Goal: Information Seeking & Learning: Compare options

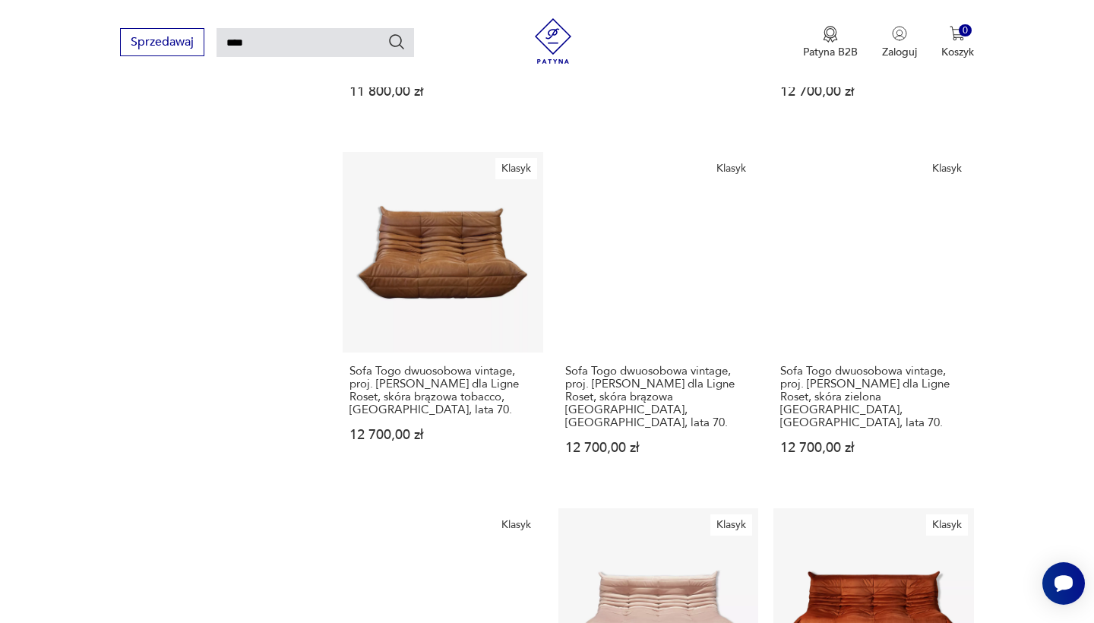
scroll to position [1212, 0]
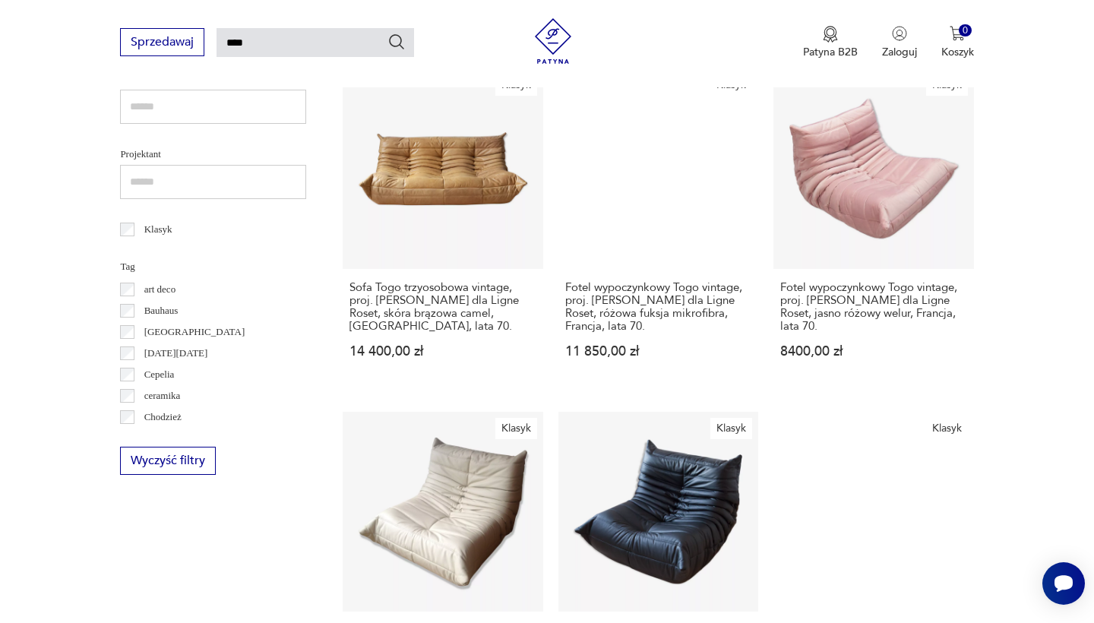
scroll to position [615, 0]
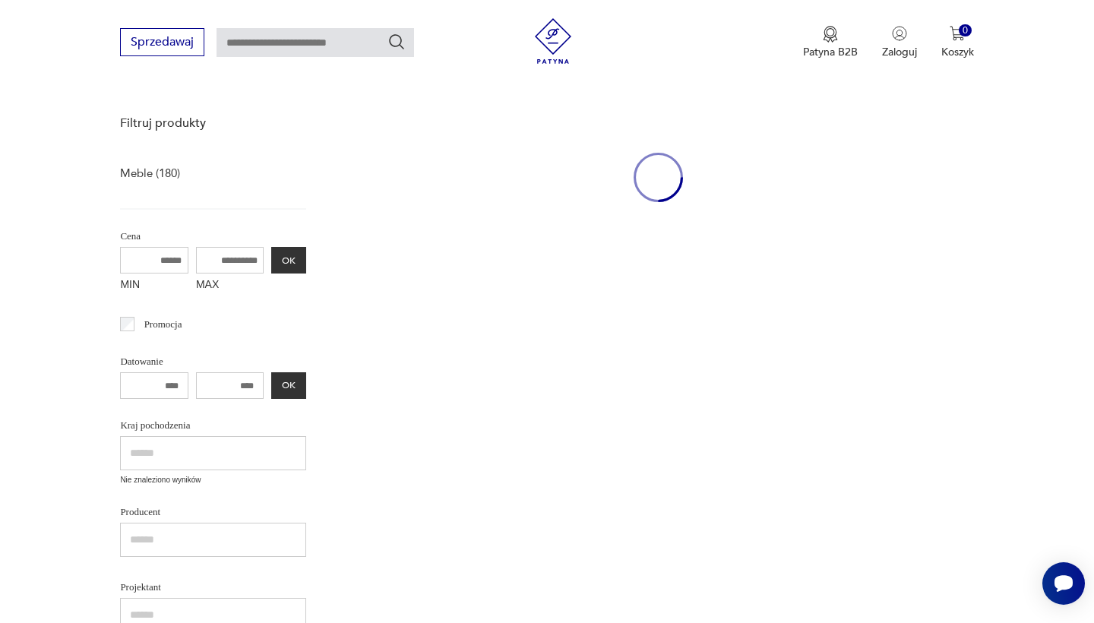
type input "****"
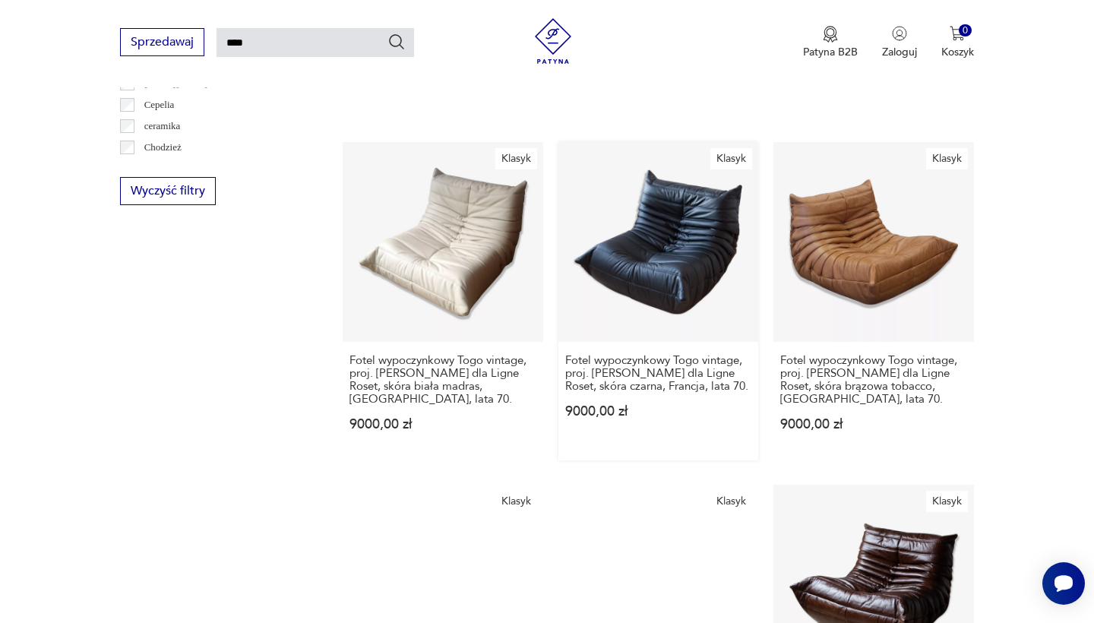
scroll to position [886, 0]
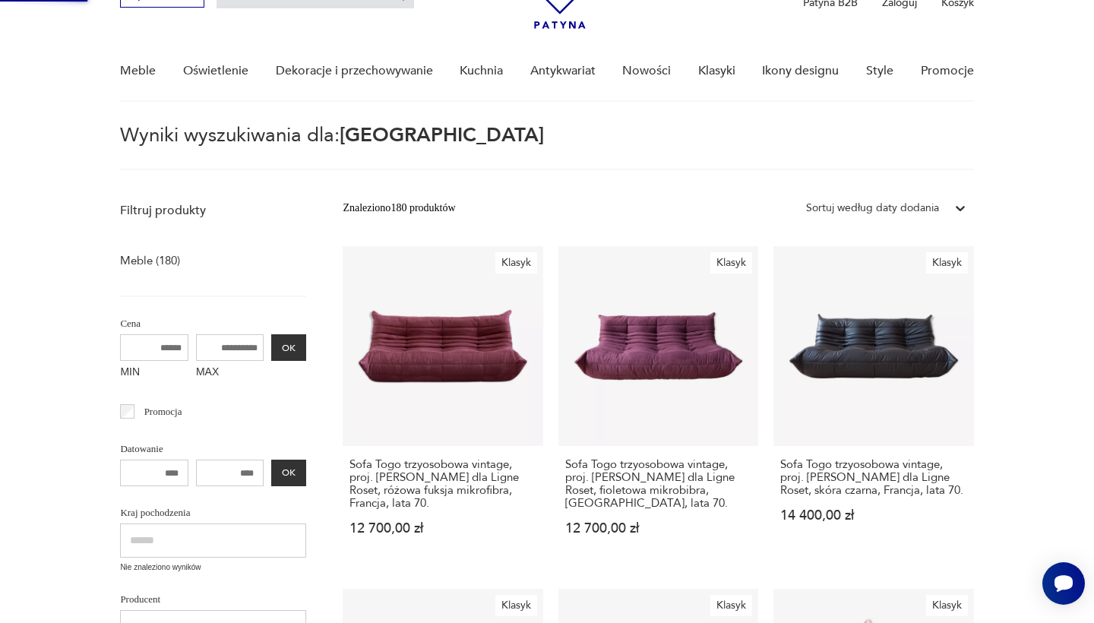
scroll to position [0, 0]
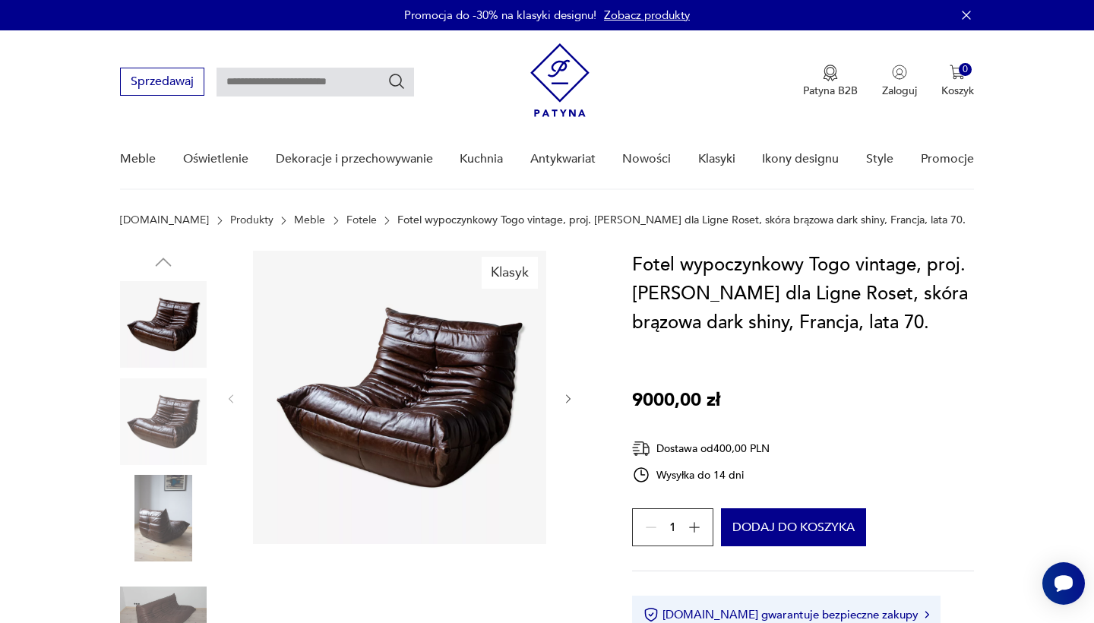
type input "****"
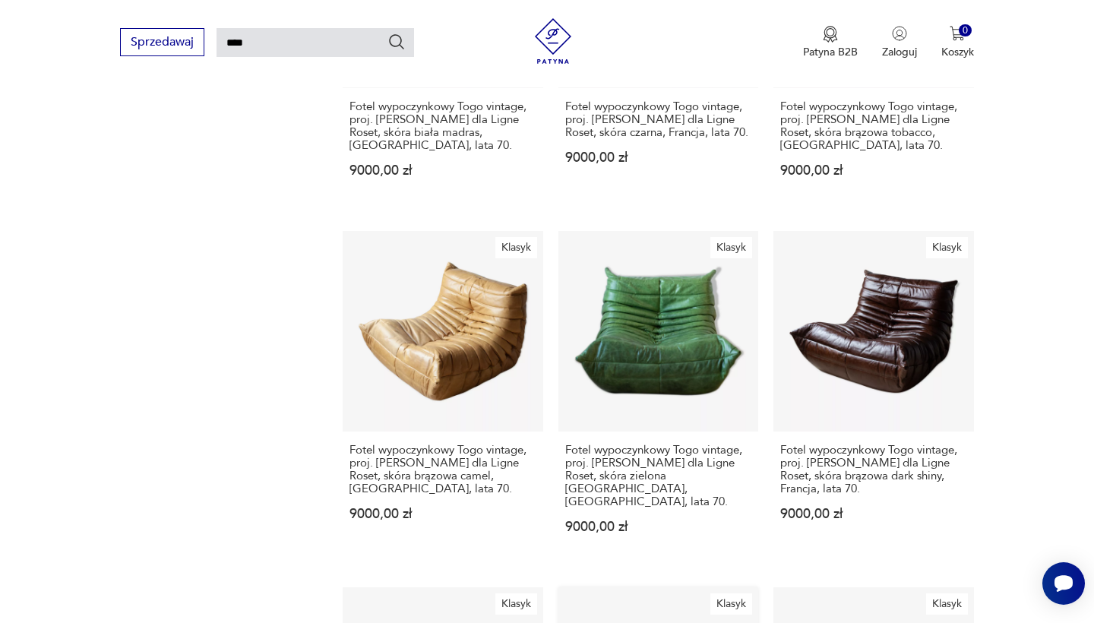
scroll to position [1192, 0]
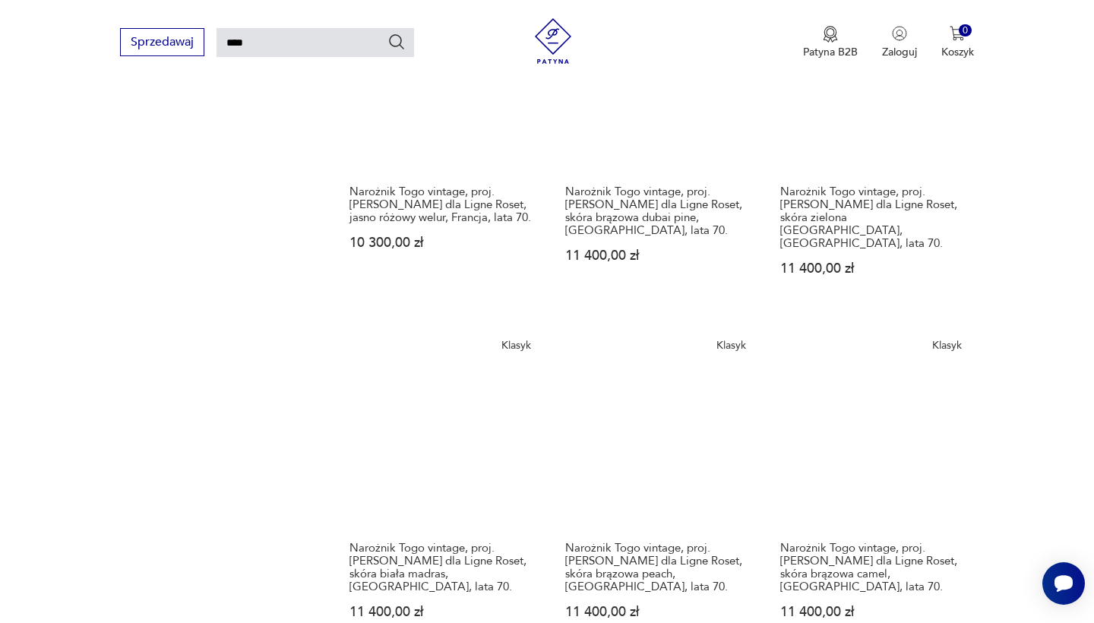
scroll to position [1099, 0]
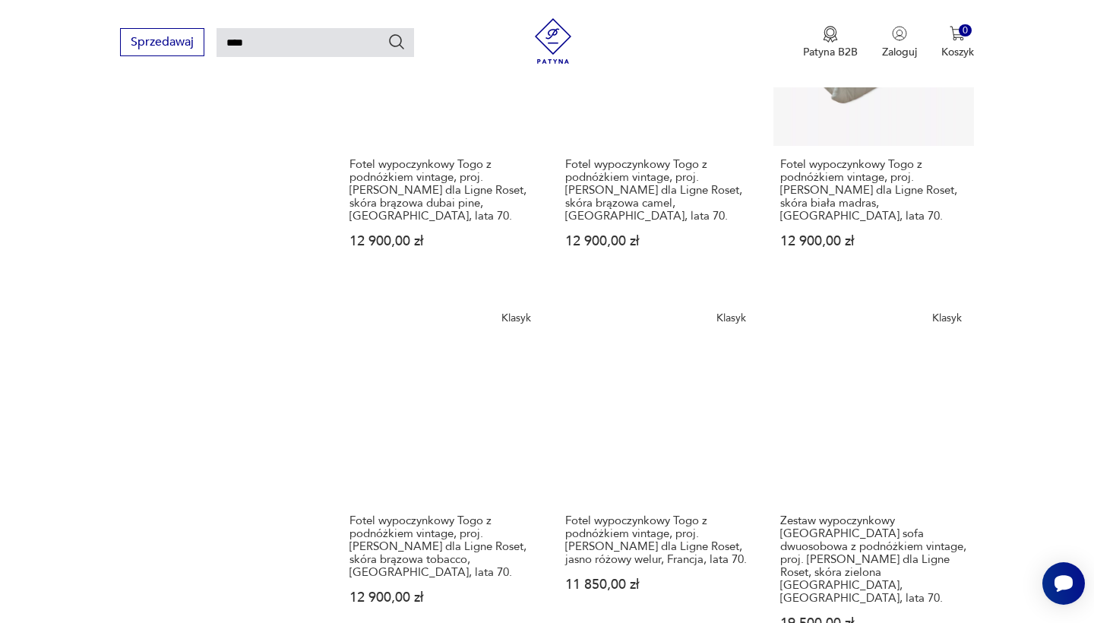
scroll to position [1217, 0]
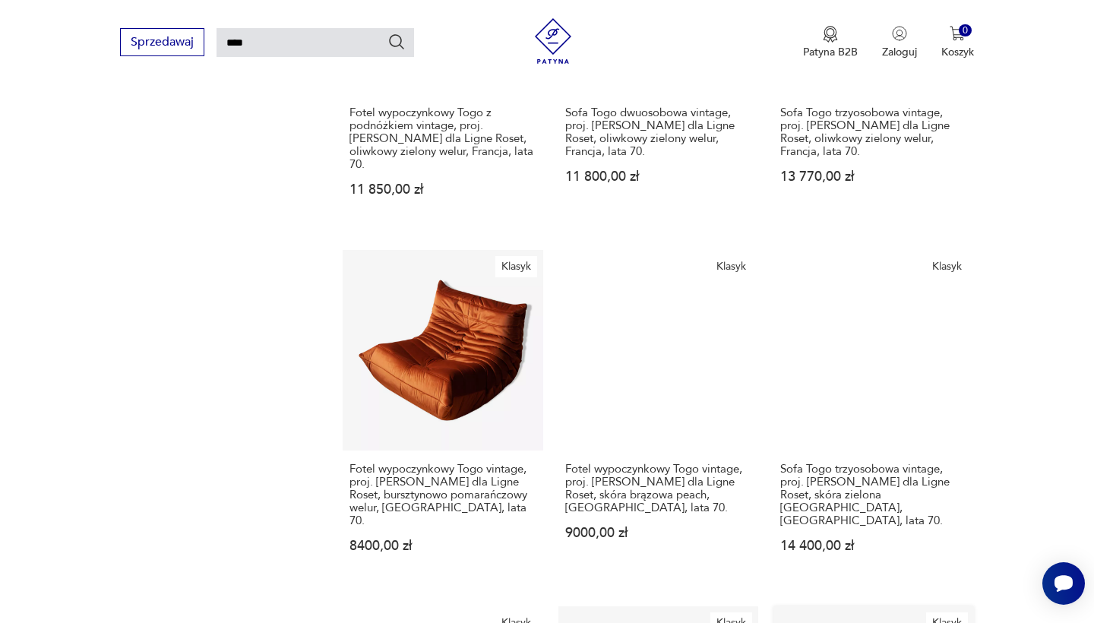
scroll to position [1179, 0]
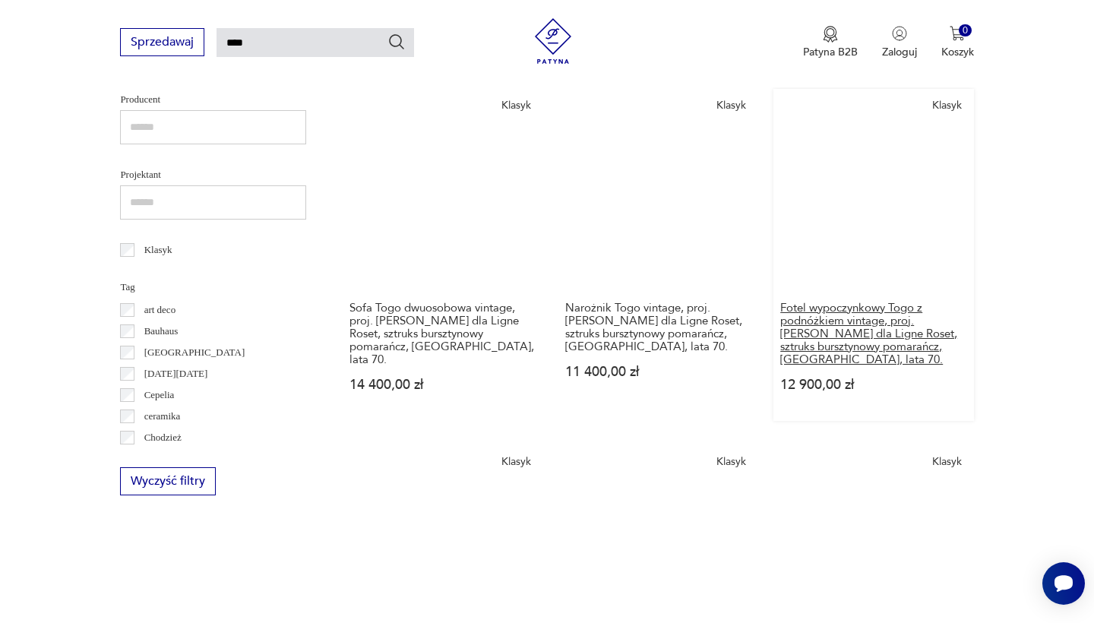
scroll to position [590, 0]
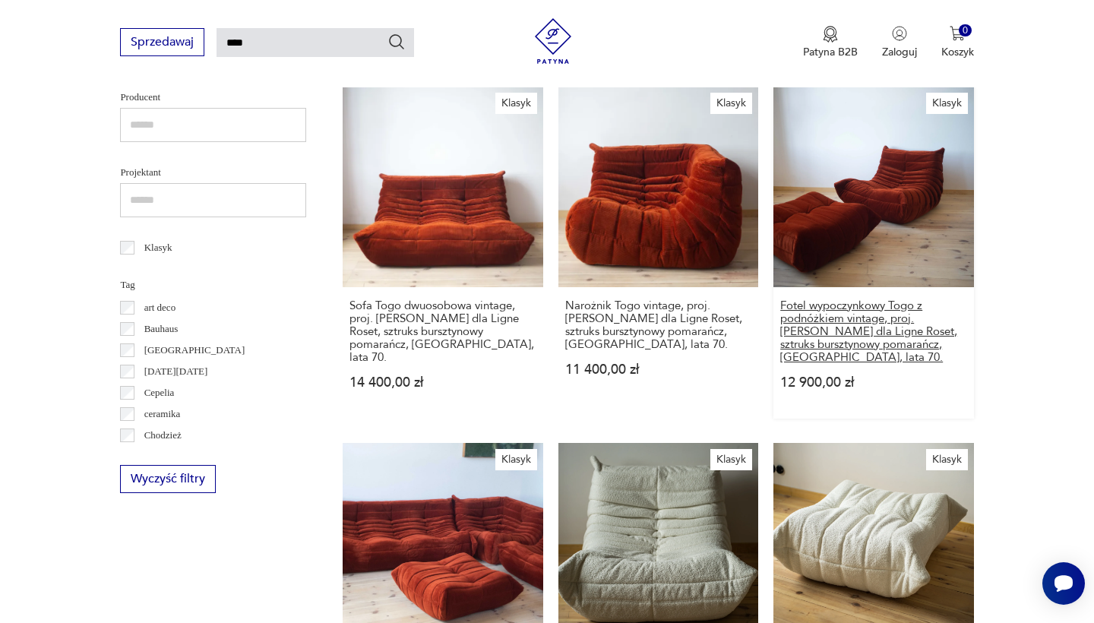
click at [780, 299] on h3 "Fotel wypoczynkowy Togo z podnóżkiem vintage, proj. [PERSON_NAME] dla Ligne Ros…" at bounding box center [873, 331] width 186 height 65
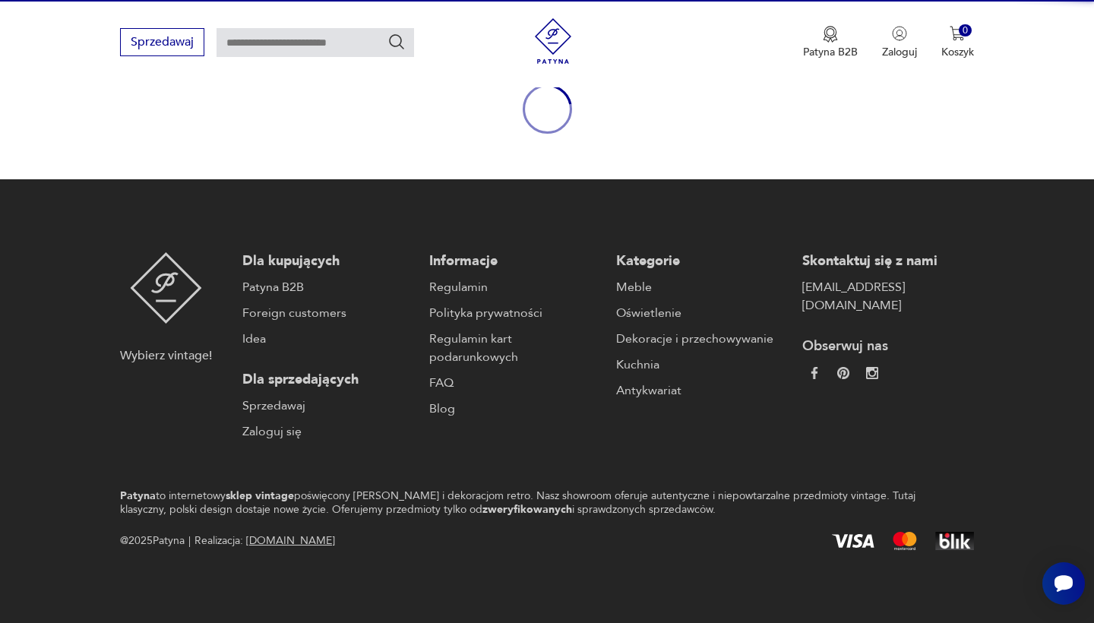
scroll to position [176, 0]
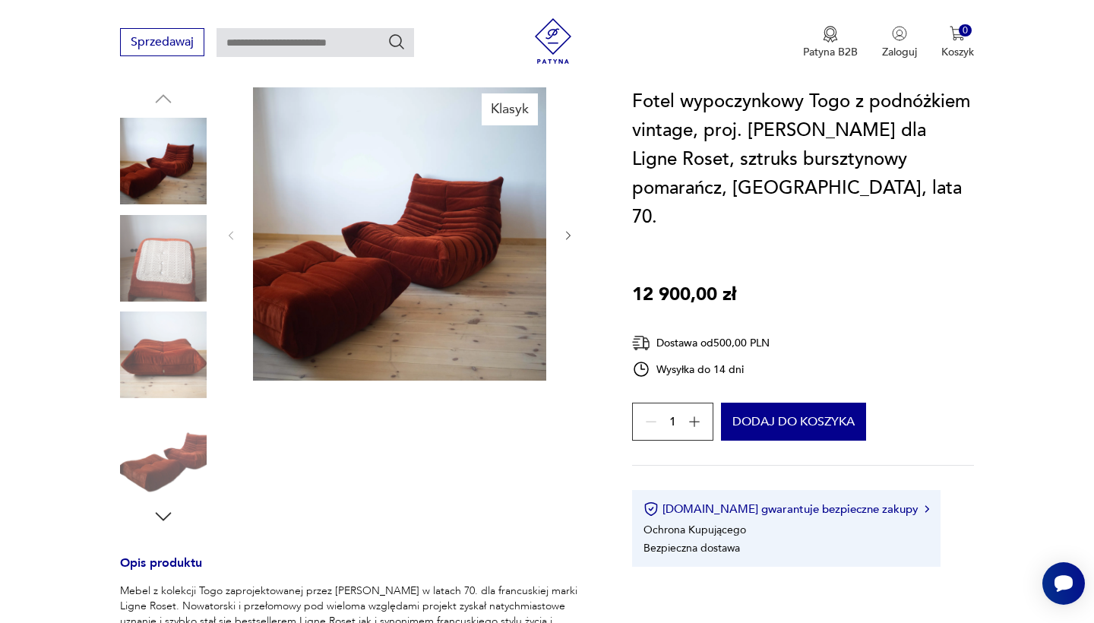
click at [113, 2] on div "Sprzedawaj Patyna B2B Zaloguj 0 Koszyk Twój koszyk ( 0 ) Brak produktów w koszy…" at bounding box center [547, 43] width 1094 height 87
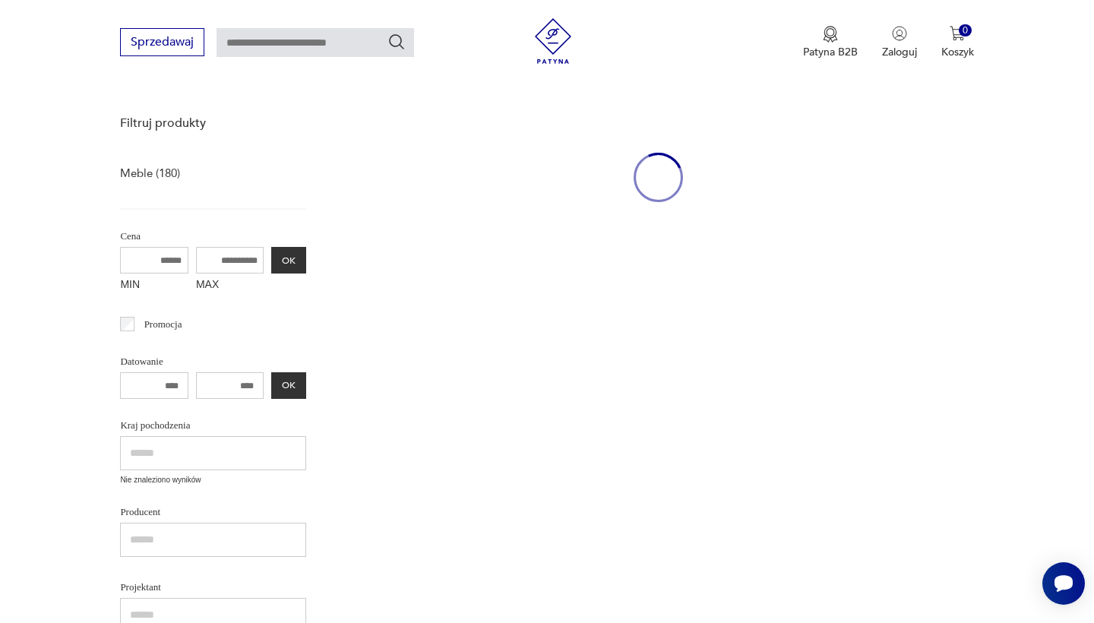
type input "****"
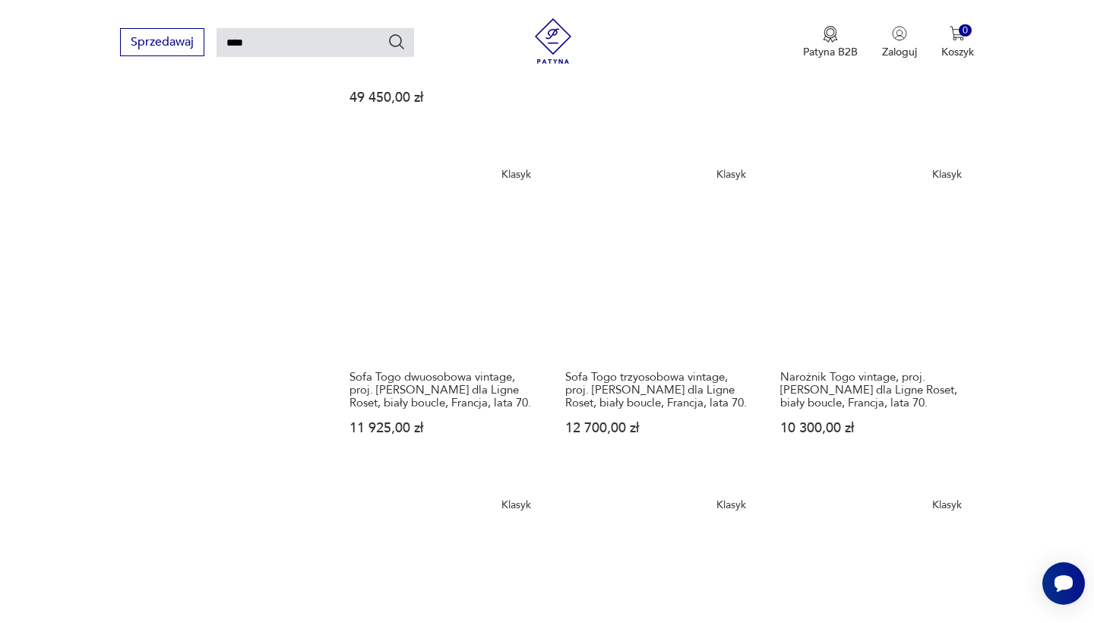
scroll to position [1252, 0]
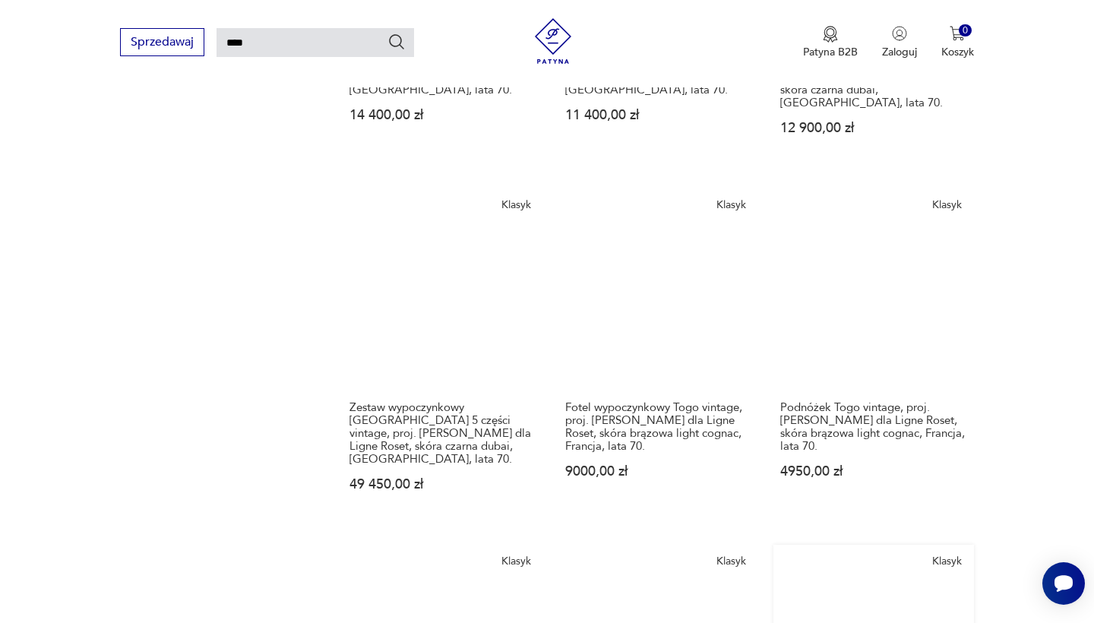
scroll to position [1200, 0]
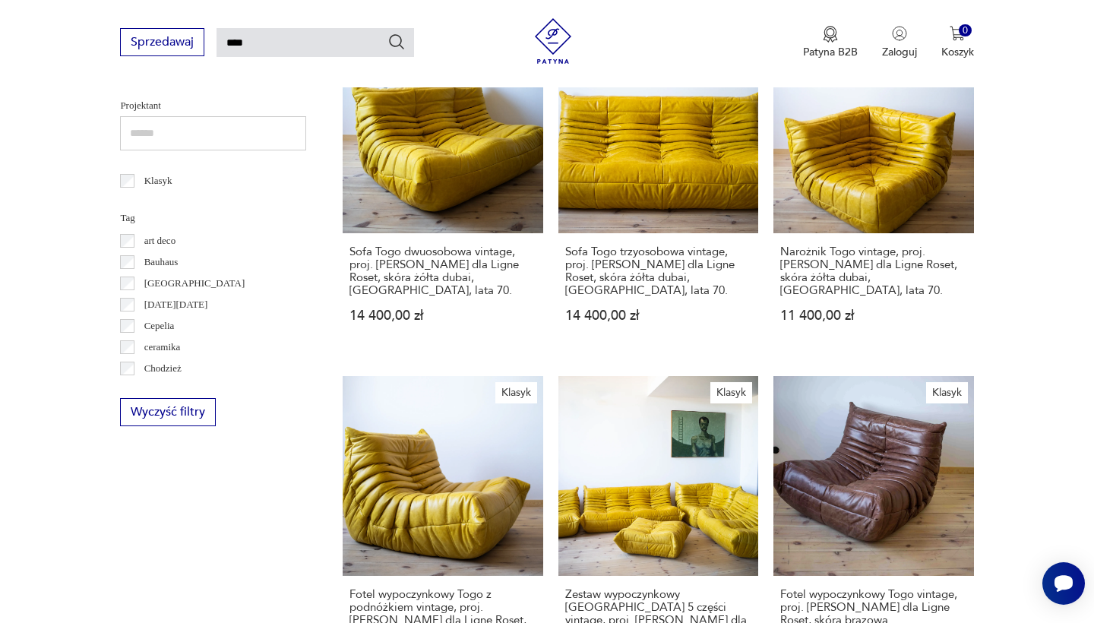
scroll to position [663, 0]
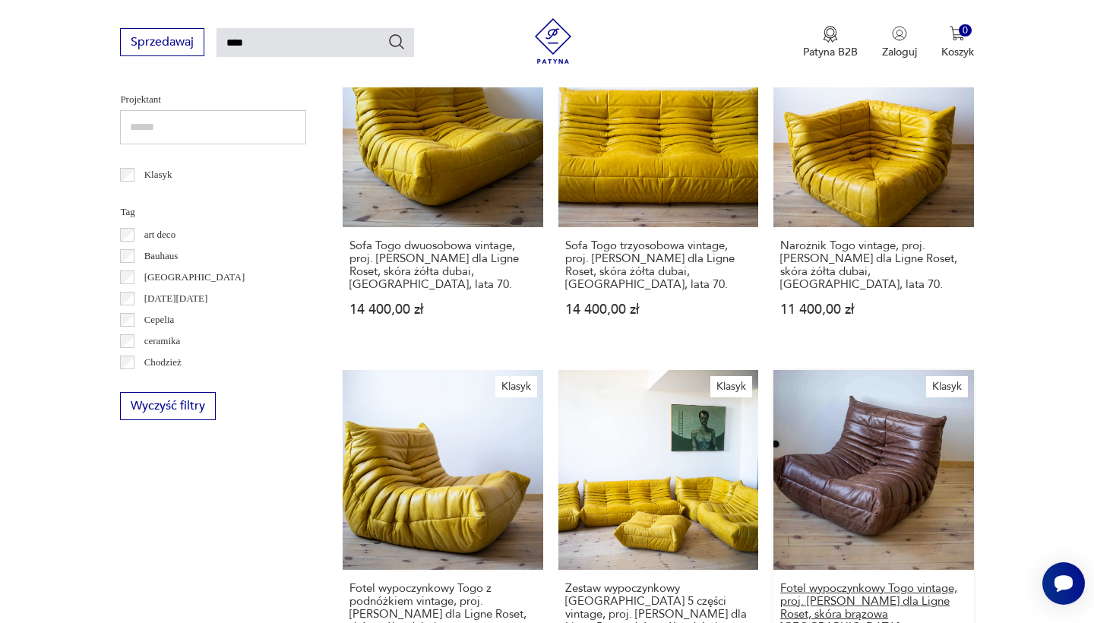
click at [780, 582] on h3 "Fotel wypoczynkowy Togo vintage, proj. [PERSON_NAME] dla Ligne Roset, skóra brą…" at bounding box center [873, 614] width 186 height 65
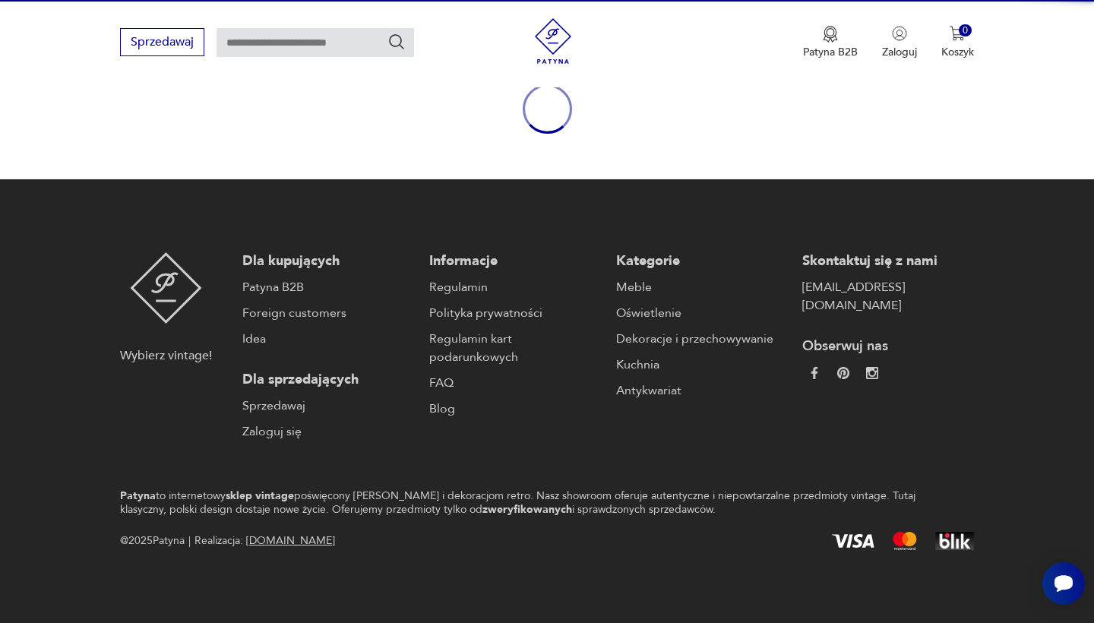
scroll to position [176, 0]
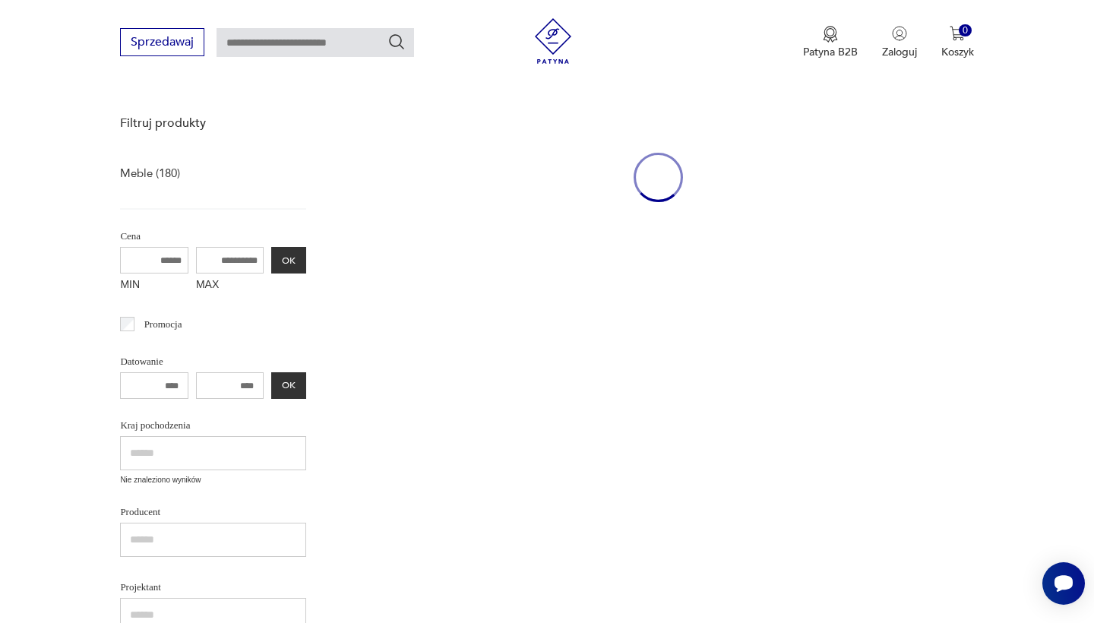
type input "****"
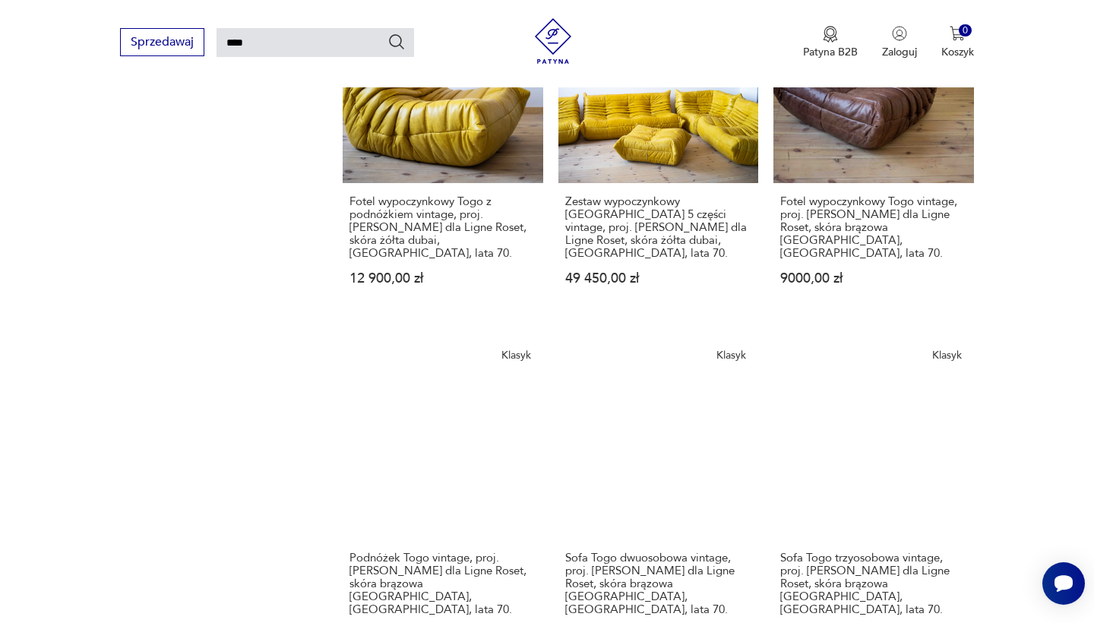
scroll to position [1067, 0]
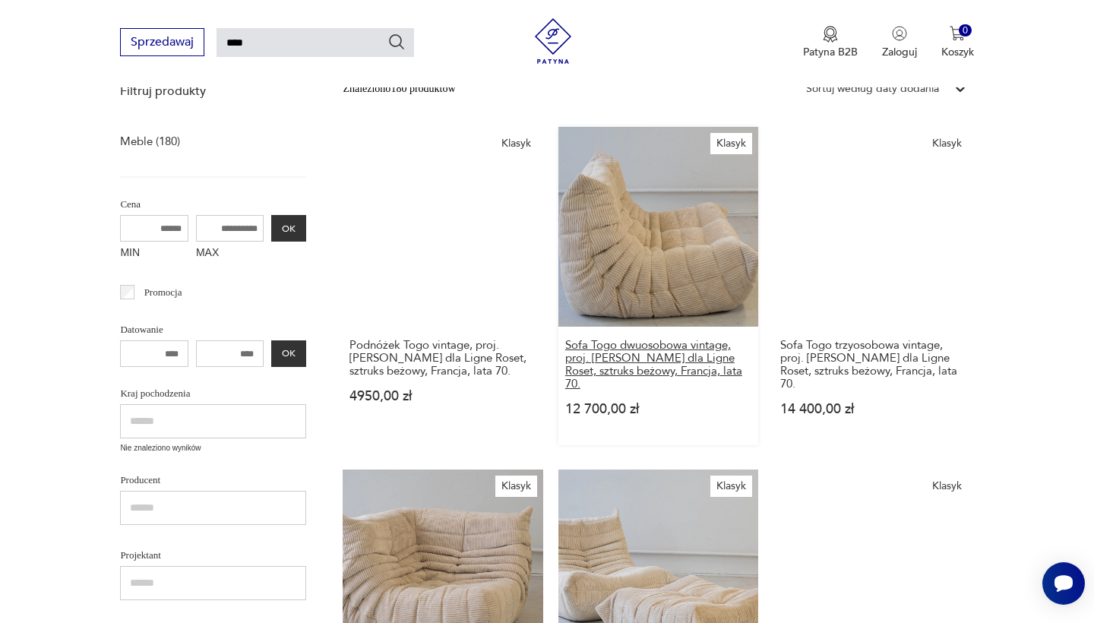
scroll to position [208, 0]
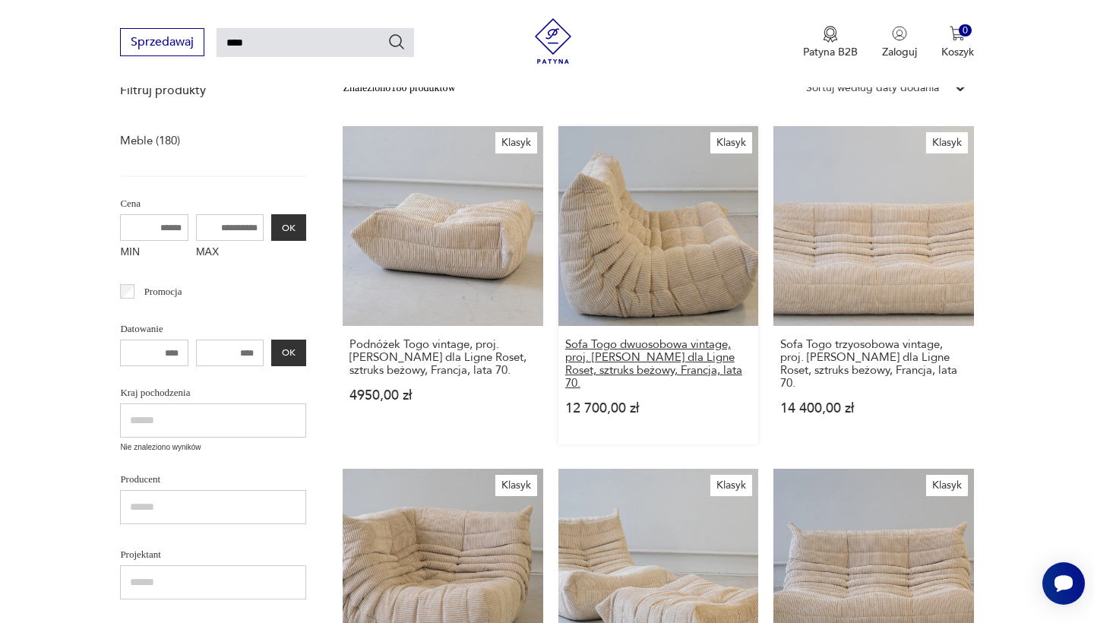
click at [565, 338] on h3 "Sofa Togo dwuosobowa vintage, proj. [PERSON_NAME] dla Ligne Roset, sztruks beżo…" at bounding box center [658, 364] width 186 height 52
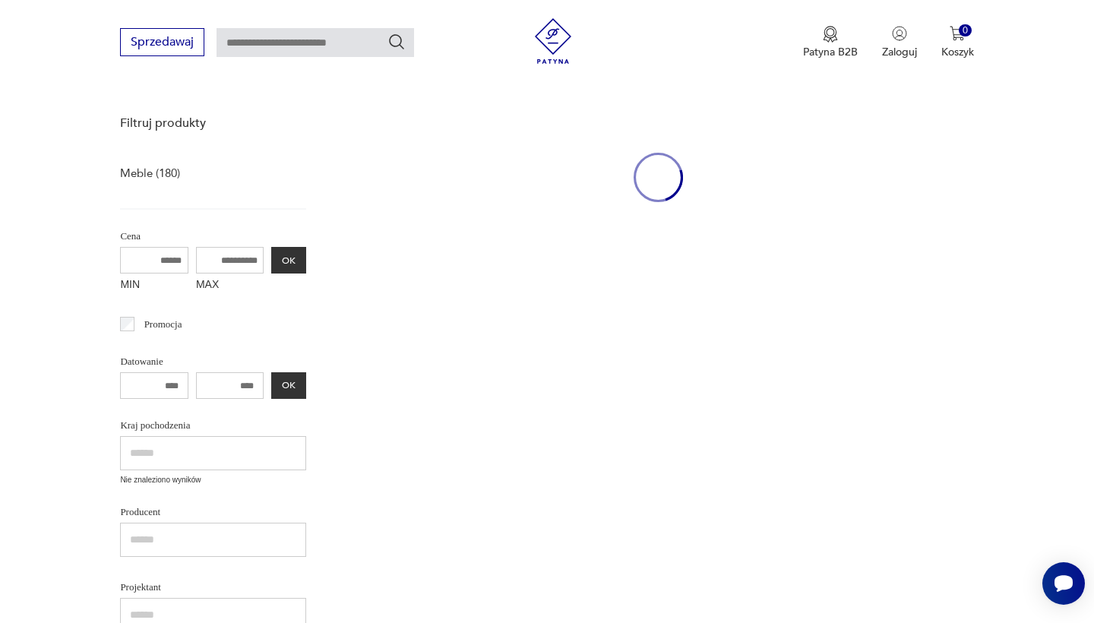
type input "****"
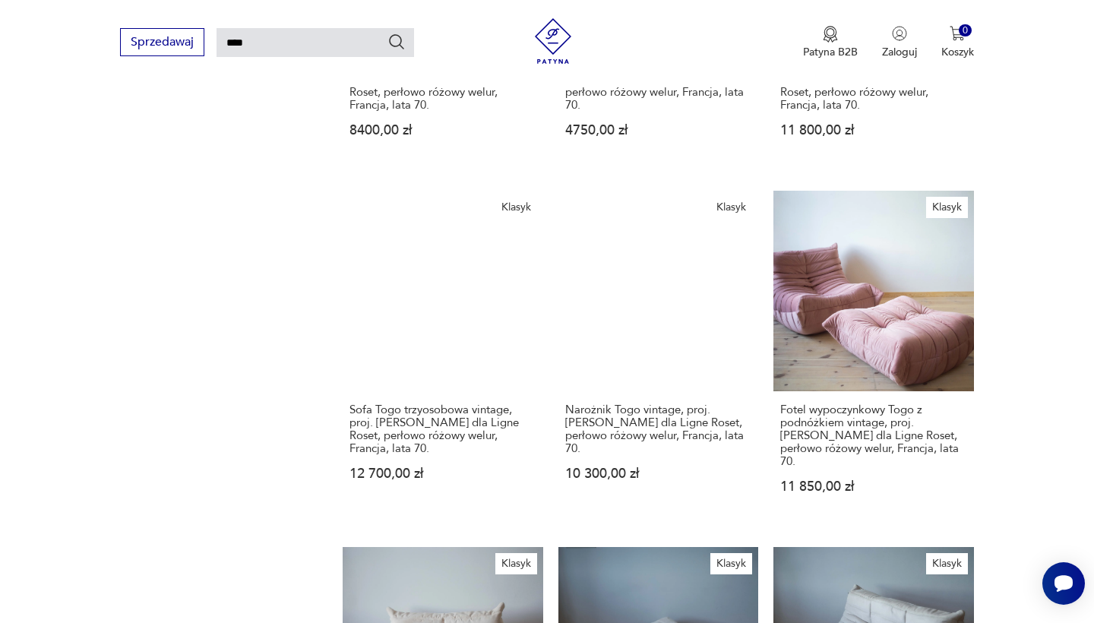
scroll to position [1187, 0]
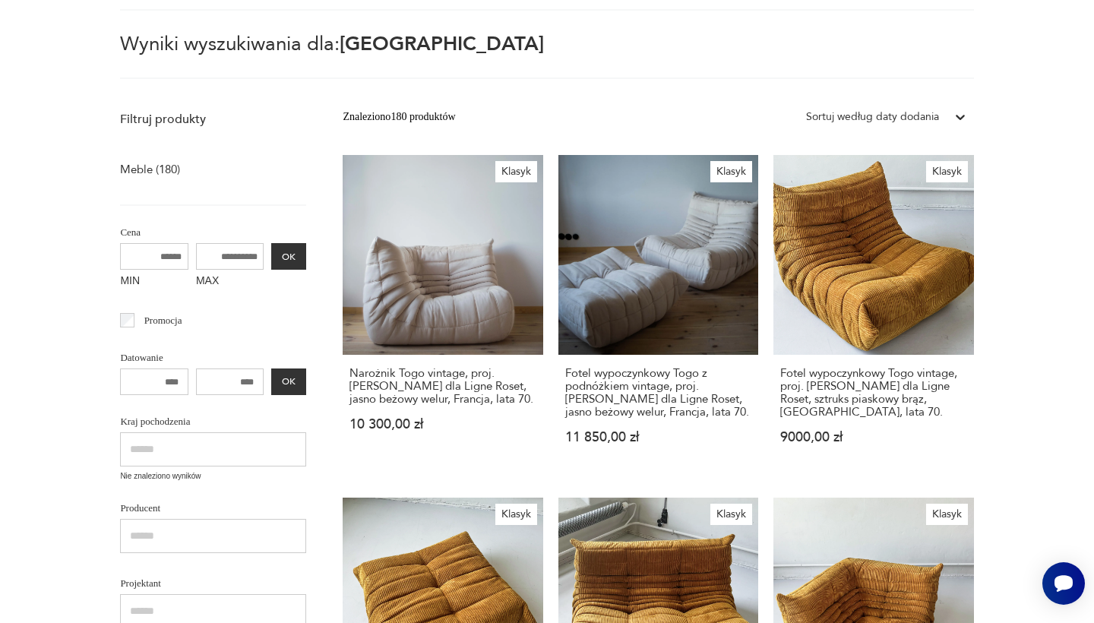
scroll to position [236, 0]
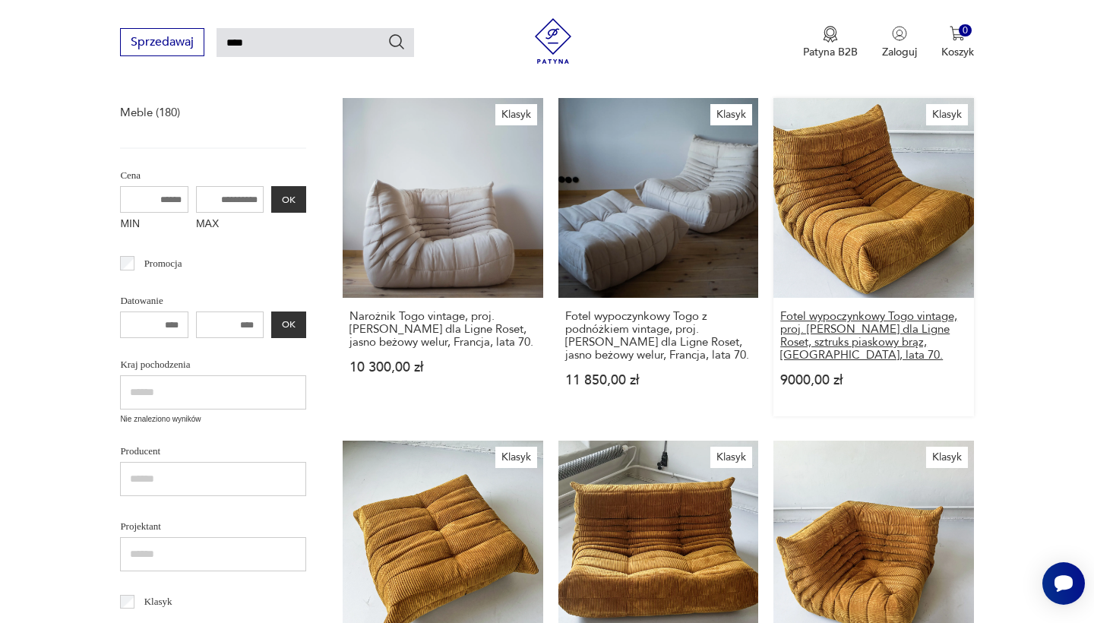
click at [780, 310] on h3 "Fotel wypoczynkowy Togo vintage, proj. [PERSON_NAME] dla Ligne Roset, sztruks p…" at bounding box center [873, 336] width 186 height 52
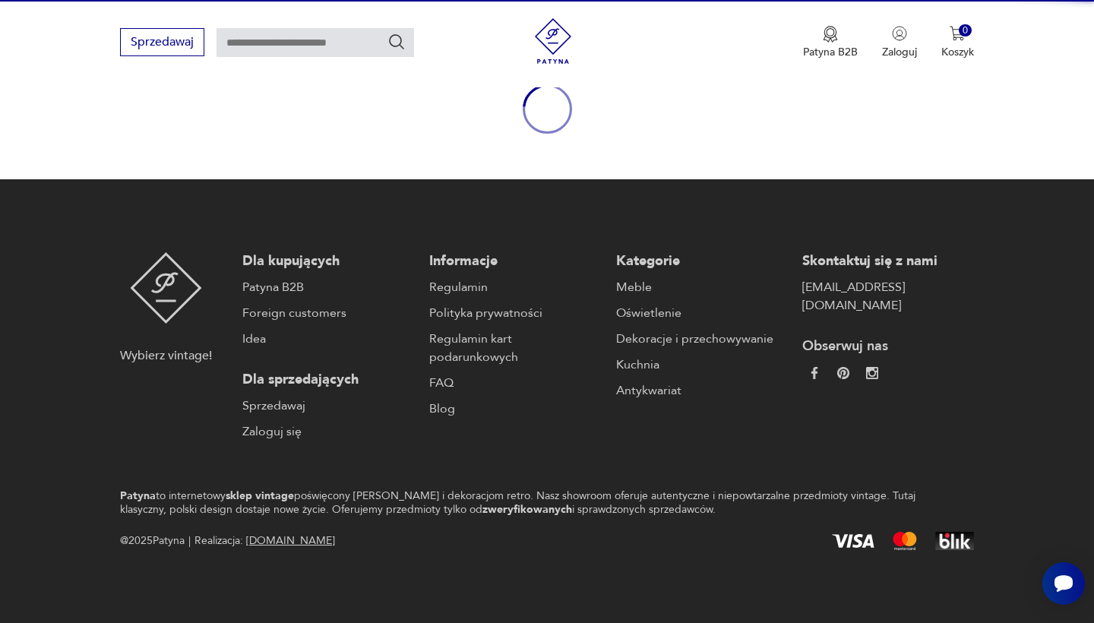
scroll to position [176, 0]
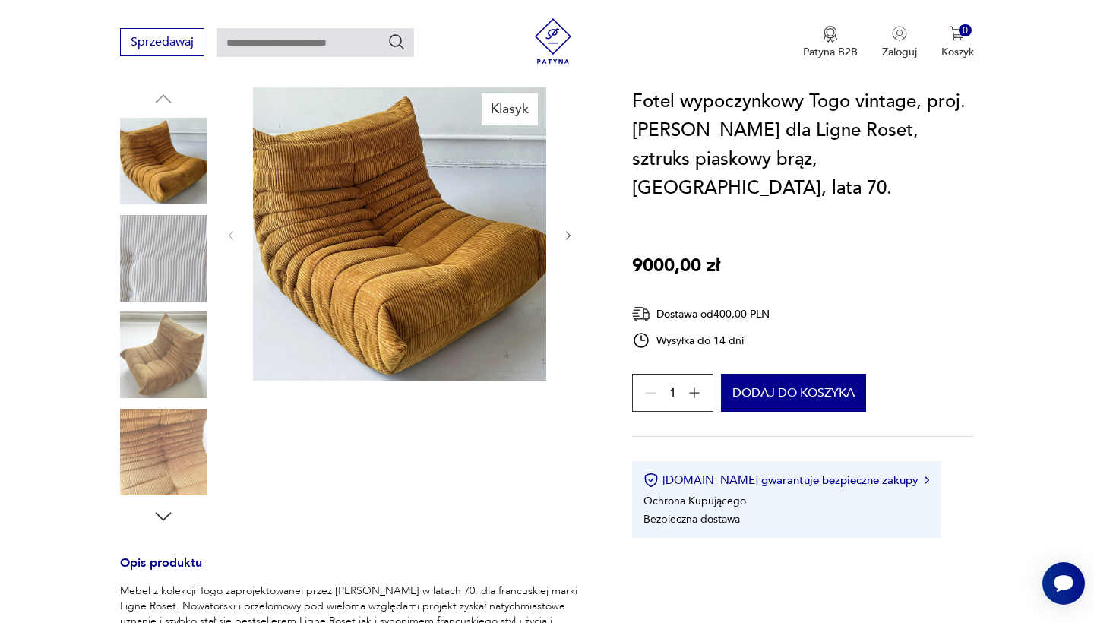
type input "****"
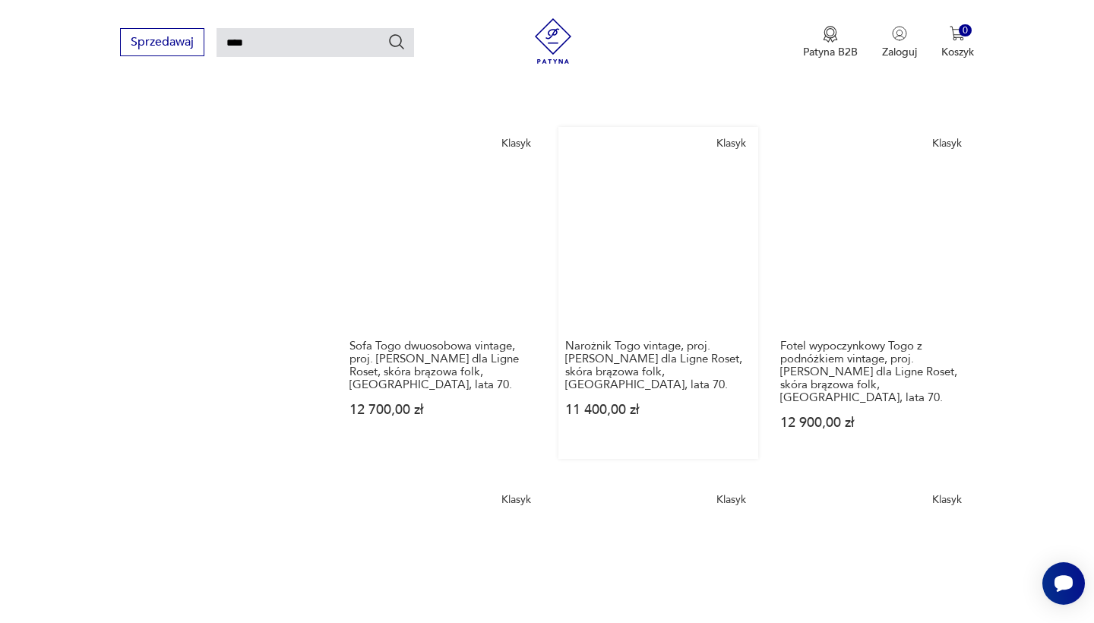
scroll to position [1251, 0]
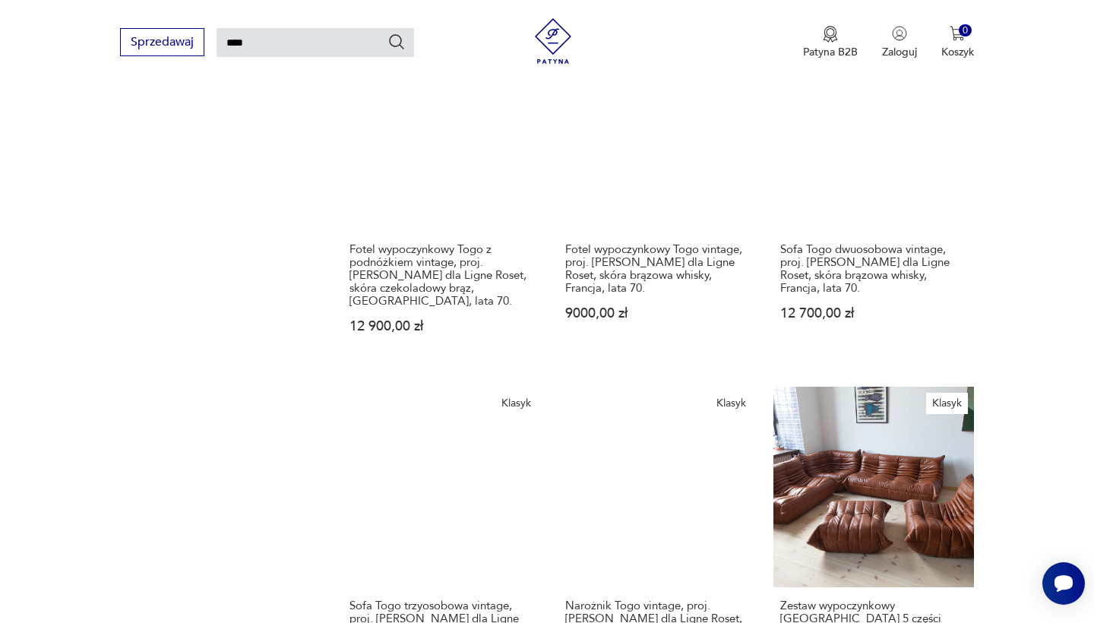
scroll to position [1205, 0]
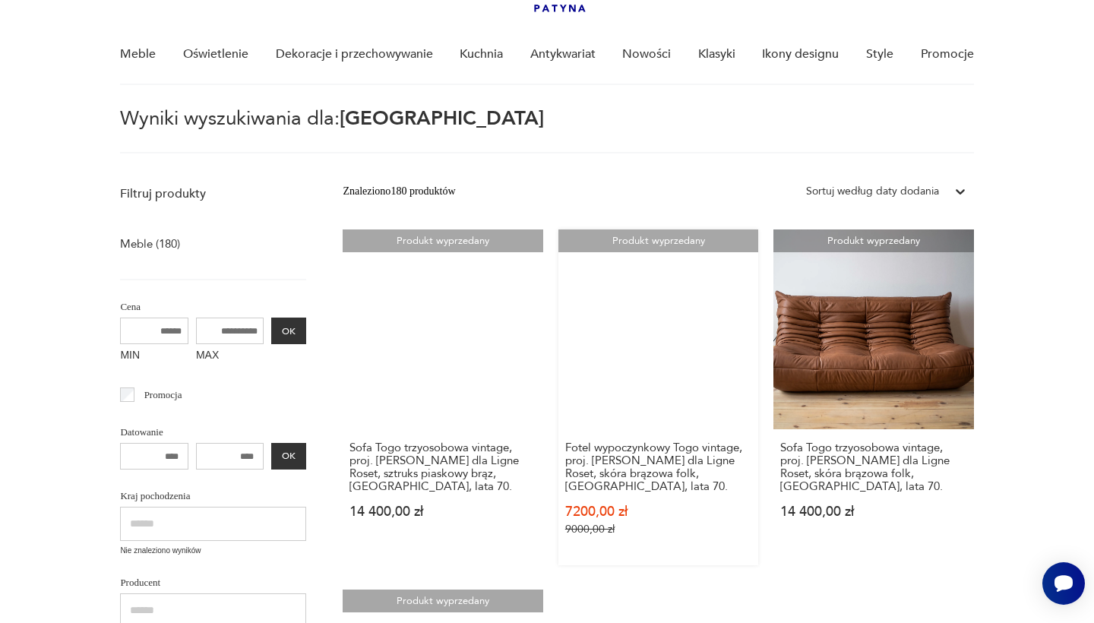
scroll to position [201, 0]
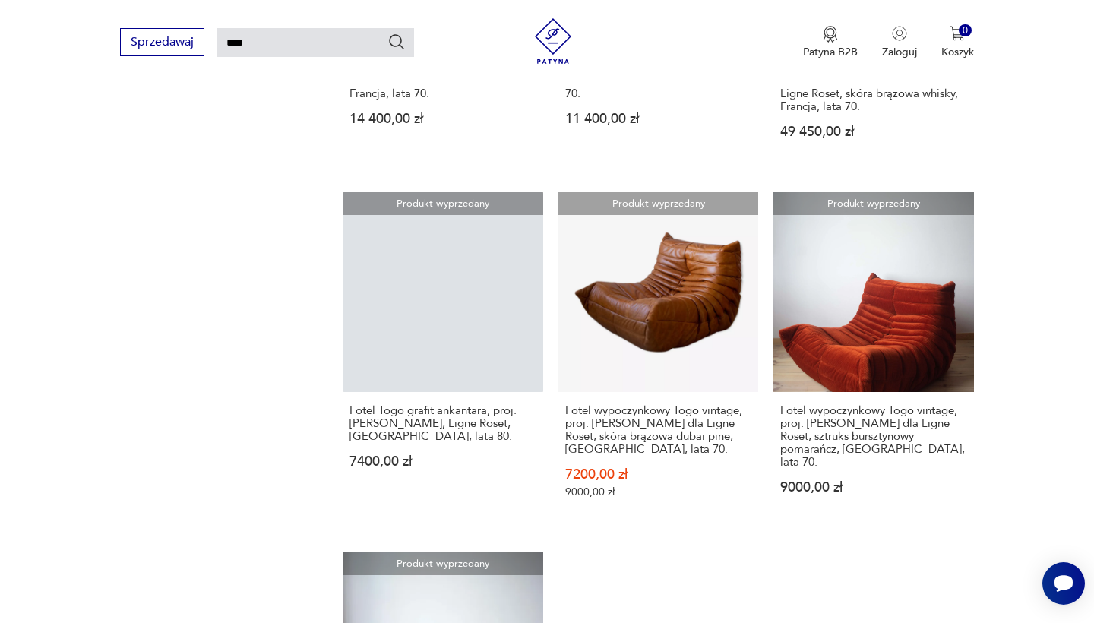
scroll to position [1110, 0]
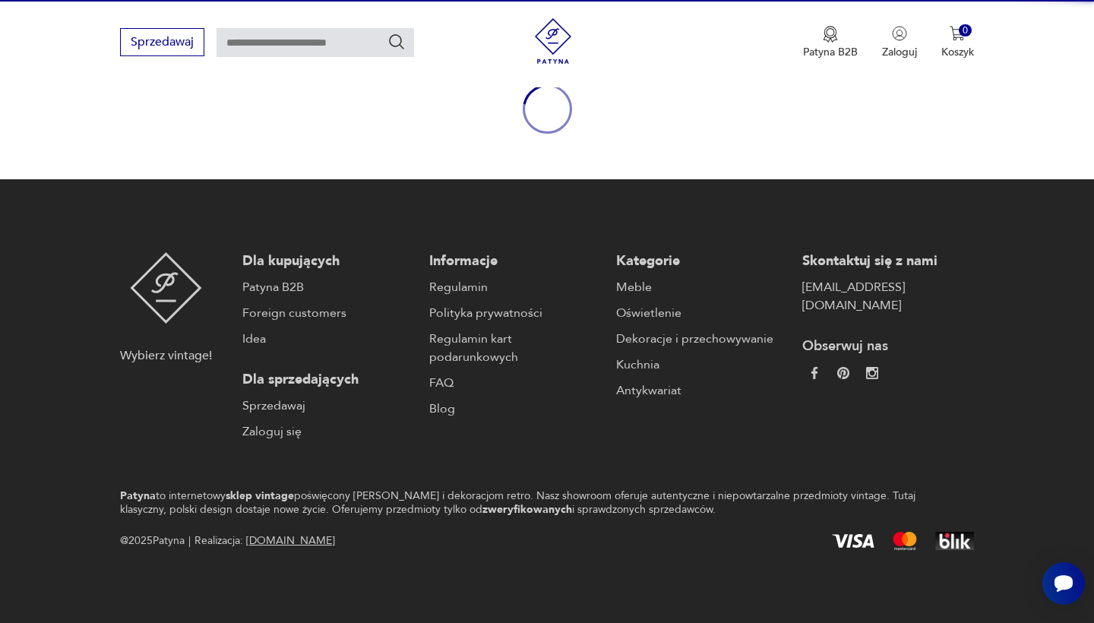
scroll to position [176, 0]
